Goal: Information Seeking & Learning: Learn about a topic

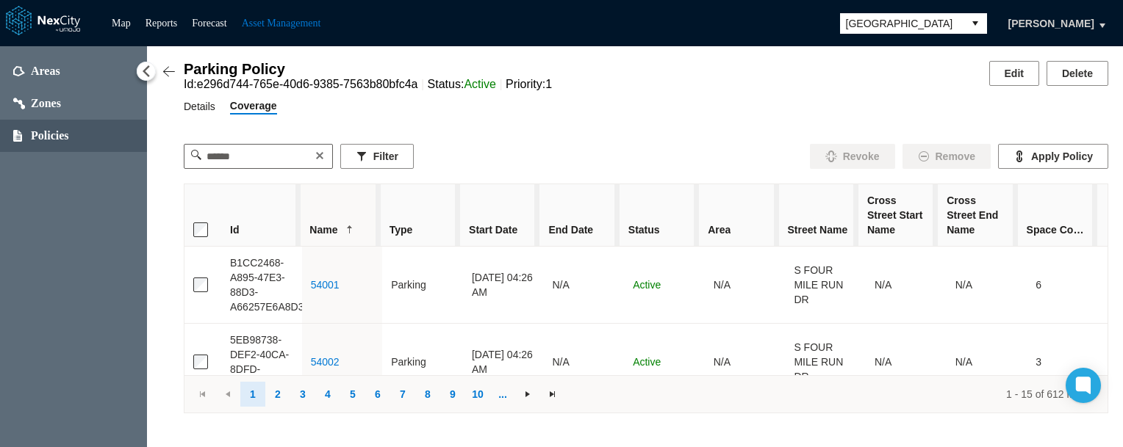
click at [198, 109] on span "Details" at bounding box center [200, 106] width 32 height 16
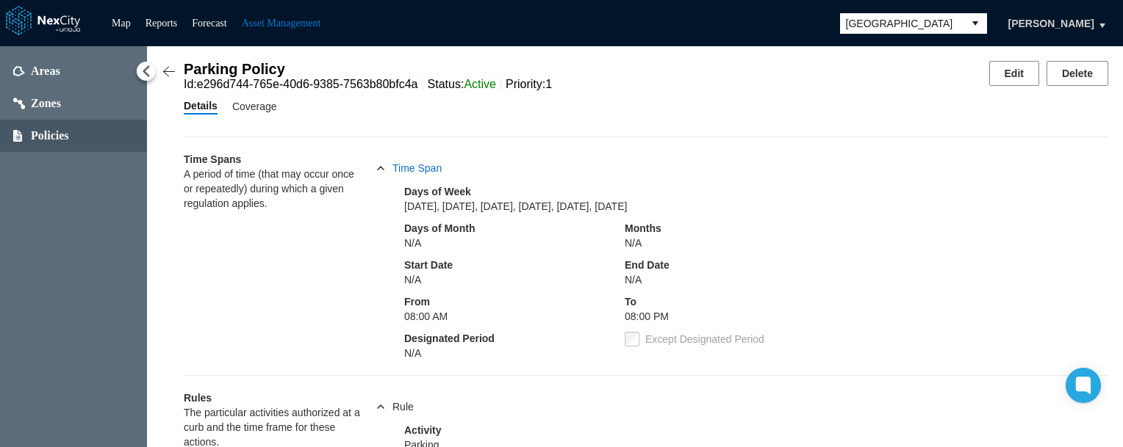
click at [403, 173] on span "Time Span" at bounding box center [416, 168] width 49 height 15
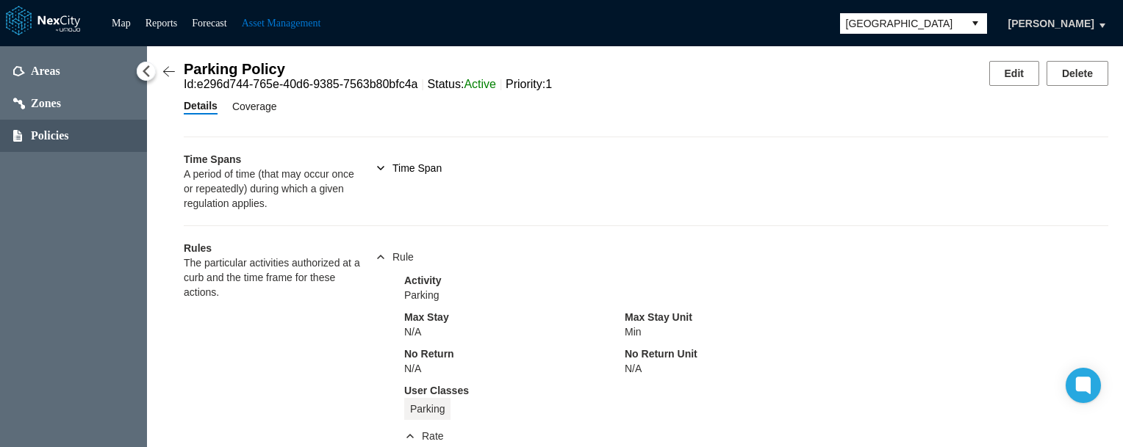
click at [245, 111] on span "Coverage" at bounding box center [254, 106] width 45 height 16
